Goal: Browse casually: Explore the website without a specific task or goal

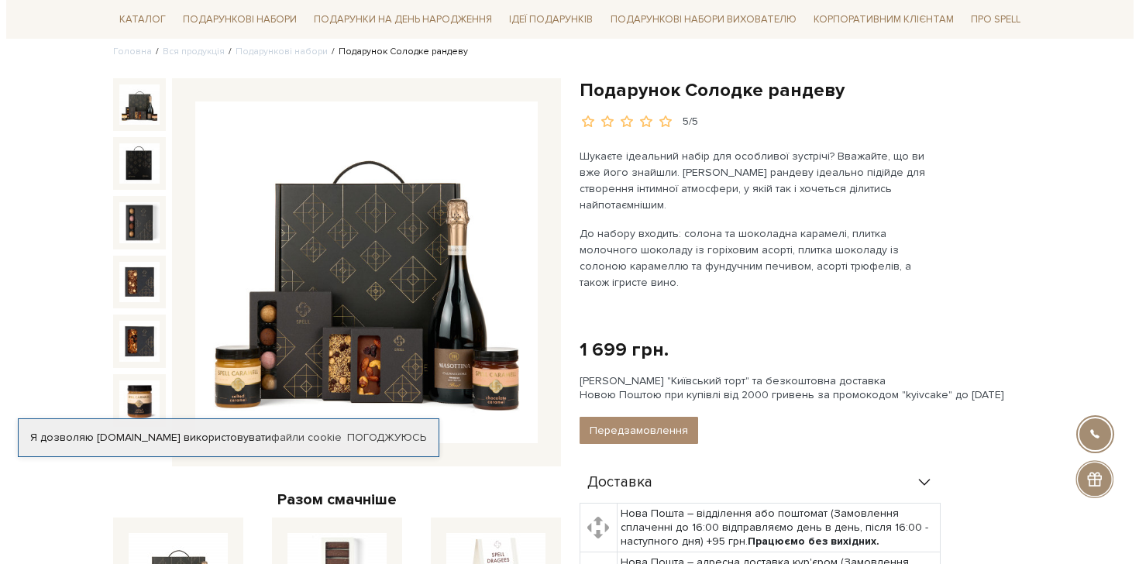
scroll to position [131, 0]
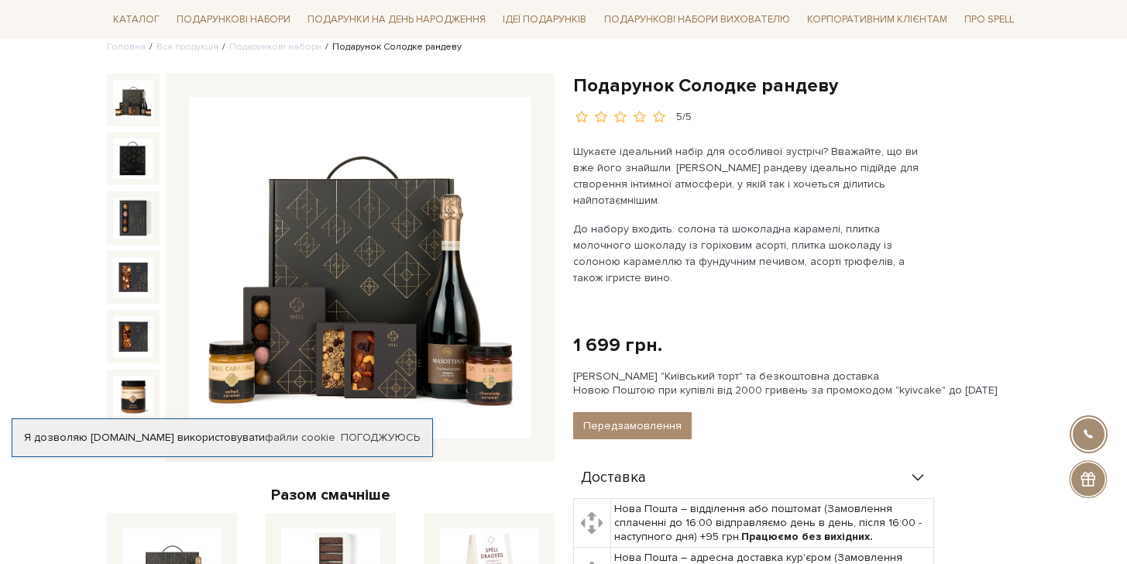
click at [383, 297] on img at bounding box center [360, 268] width 342 height 342
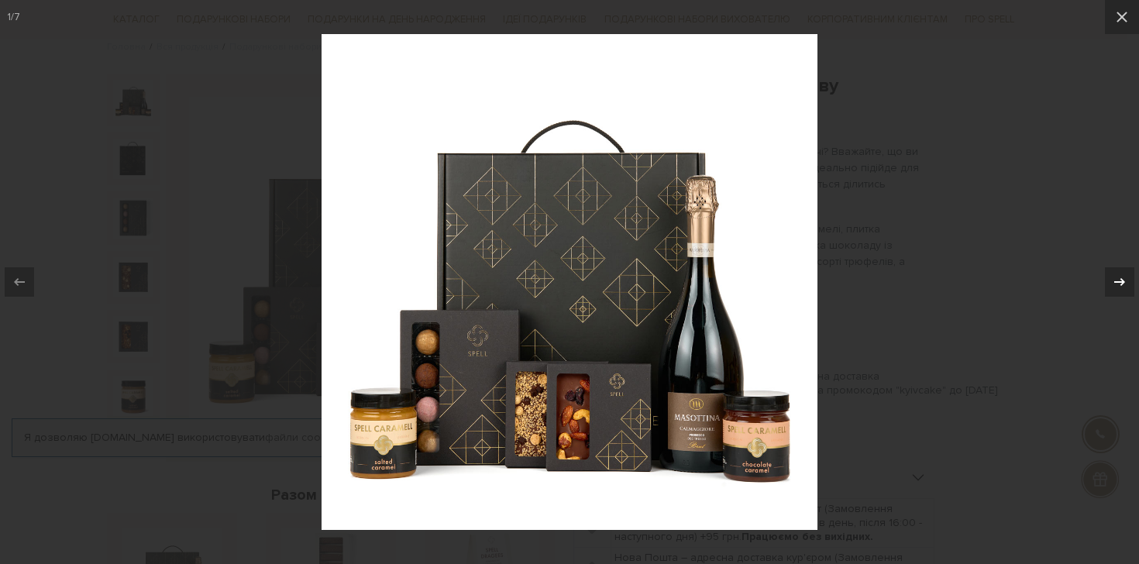
click at [1123, 286] on icon at bounding box center [1119, 282] width 19 height 19
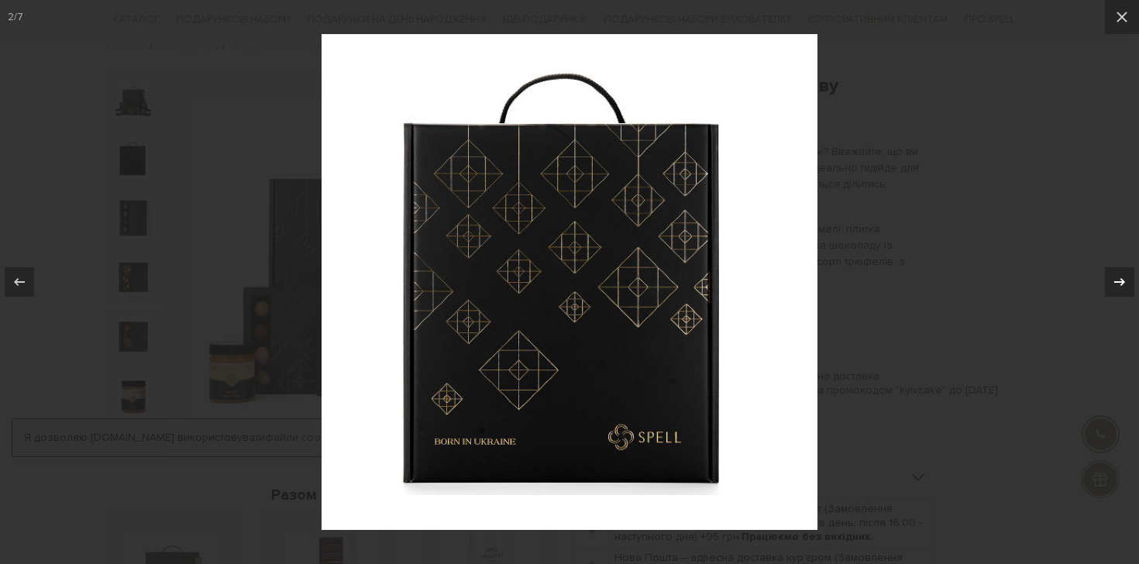
click at [1123, 286] on icon at bounding box center [1119, 282] width 19 height 19
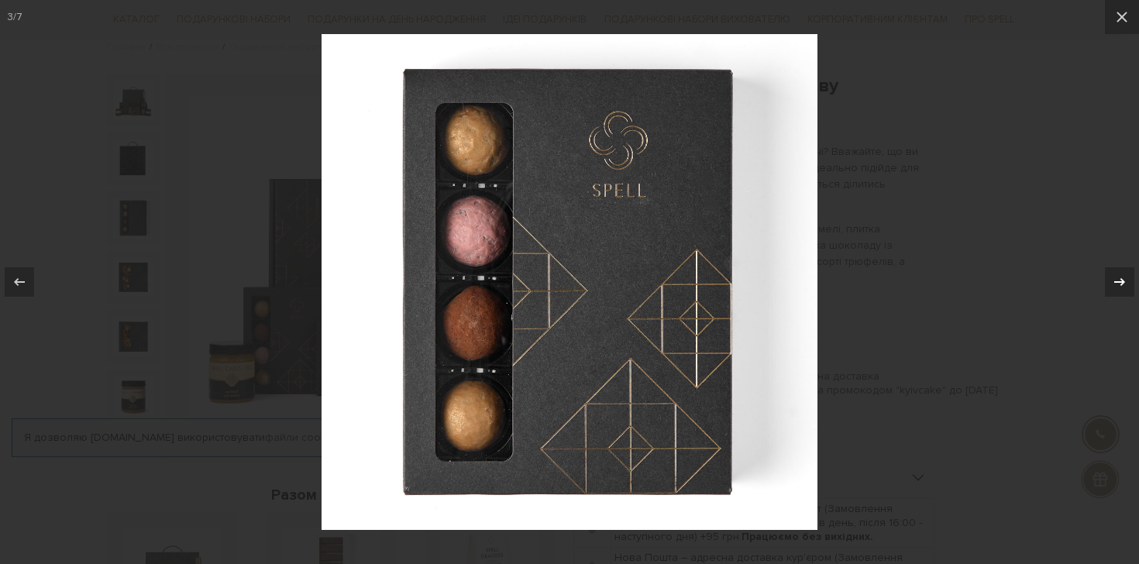
click at [1123, 286] on icon at bounding box center [1119, 282] width 19 height 19
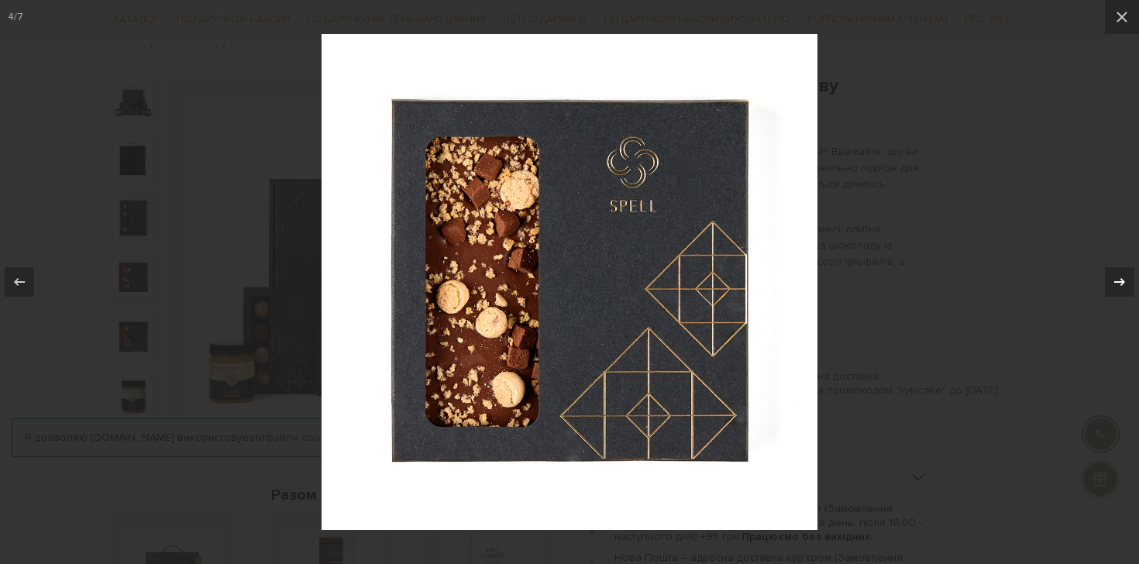
click at [1123, 286] on icon at bounding box center [1119, 282] width 19 height 19
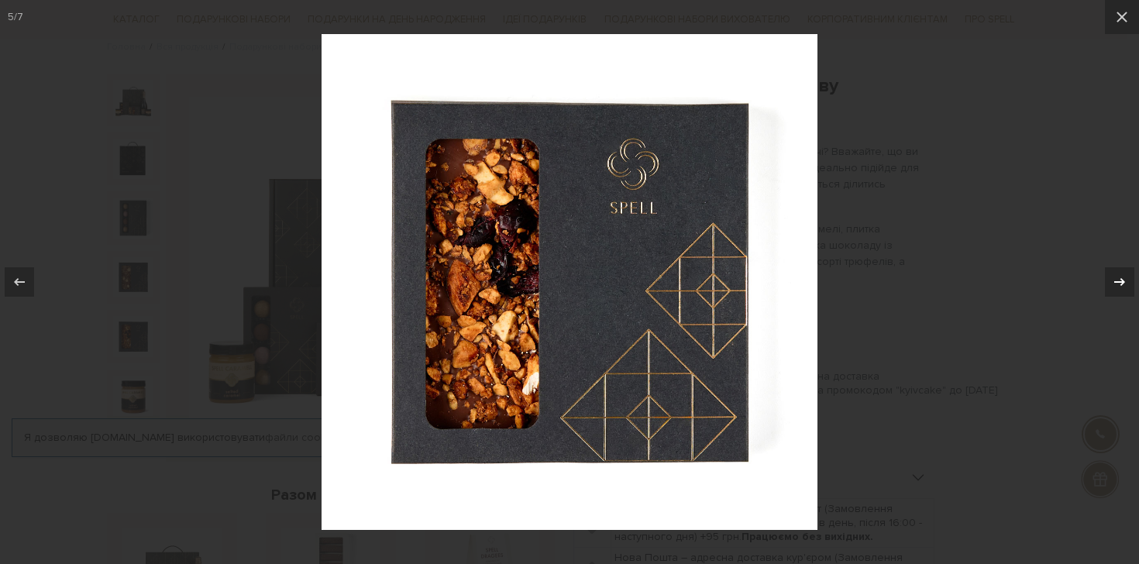
click at [1123, 286] on icon at bounding box center [1119, 282] width 19 height 19
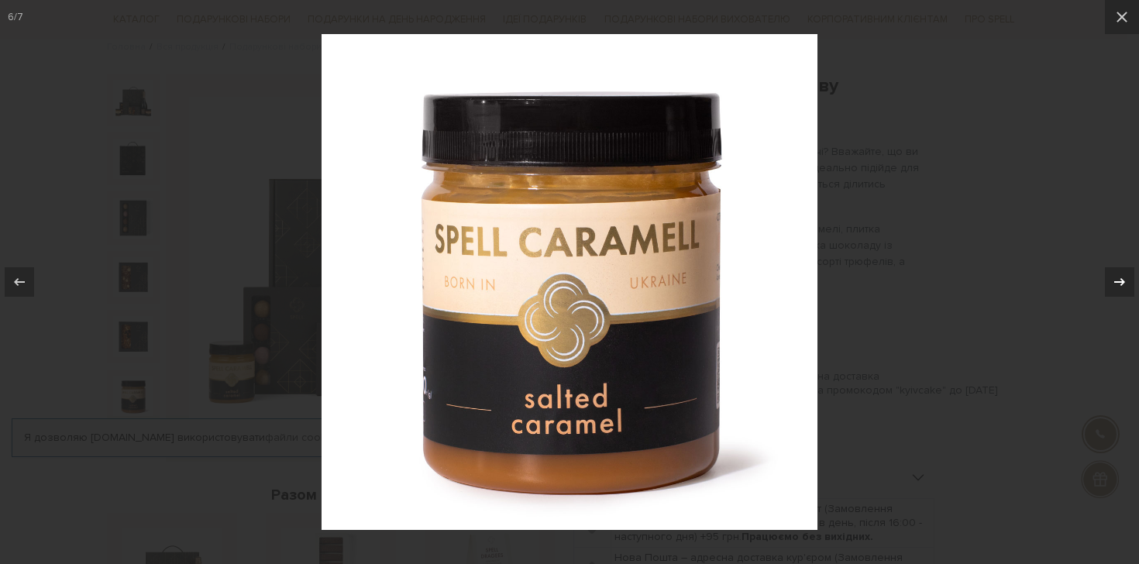
click at [1123, 285] on icon at bounding box center [1119, 282] width 19 height 19
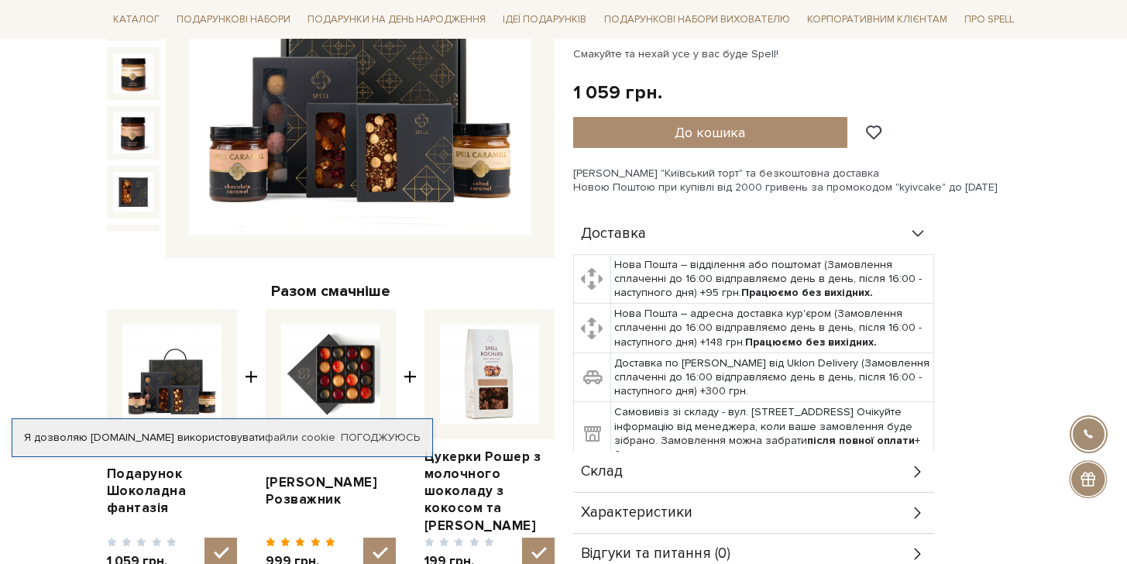
scroll to position [478, 0]
